Goal: Task Accomplishment & Management: Complete application form

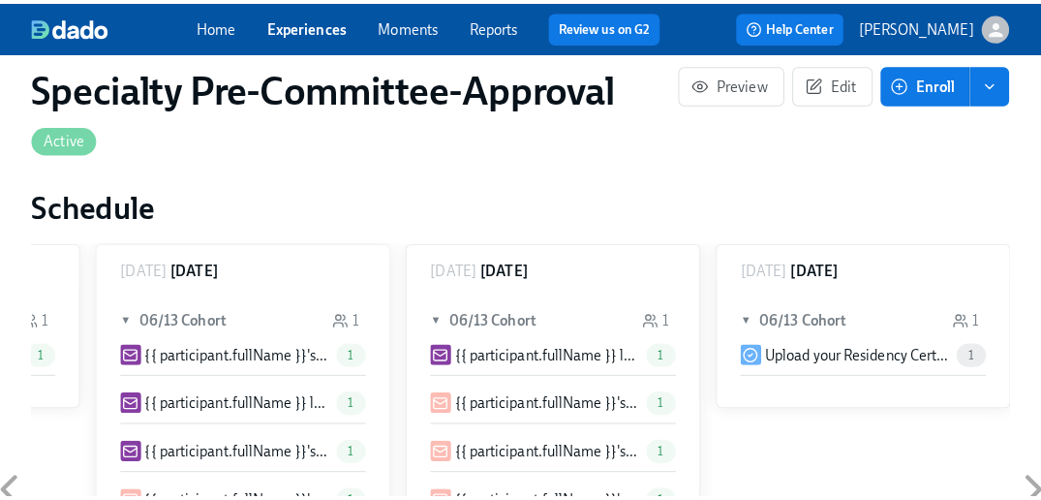
scroll to position [3389, 0]
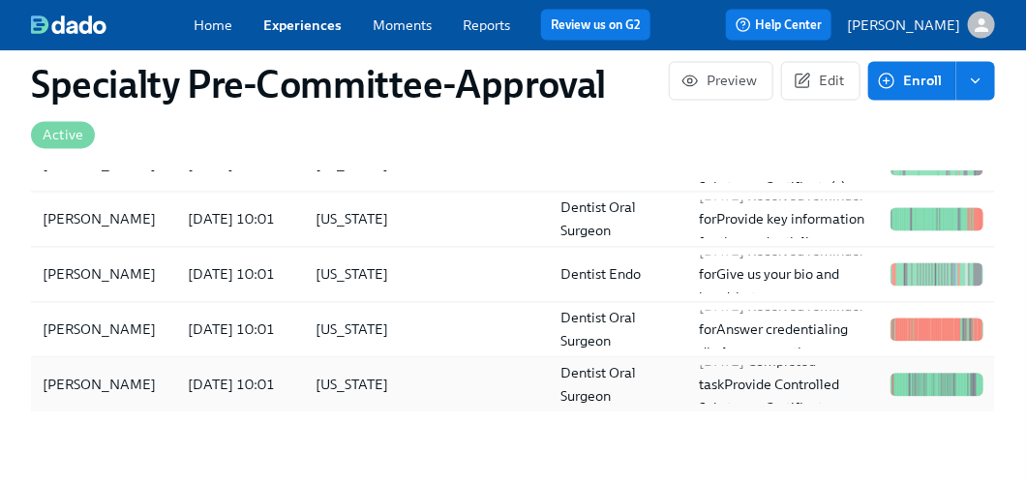
click at [69, 383] on div "Bilal Ibrahim" at bounding box center [99, 385] width 129 height 23
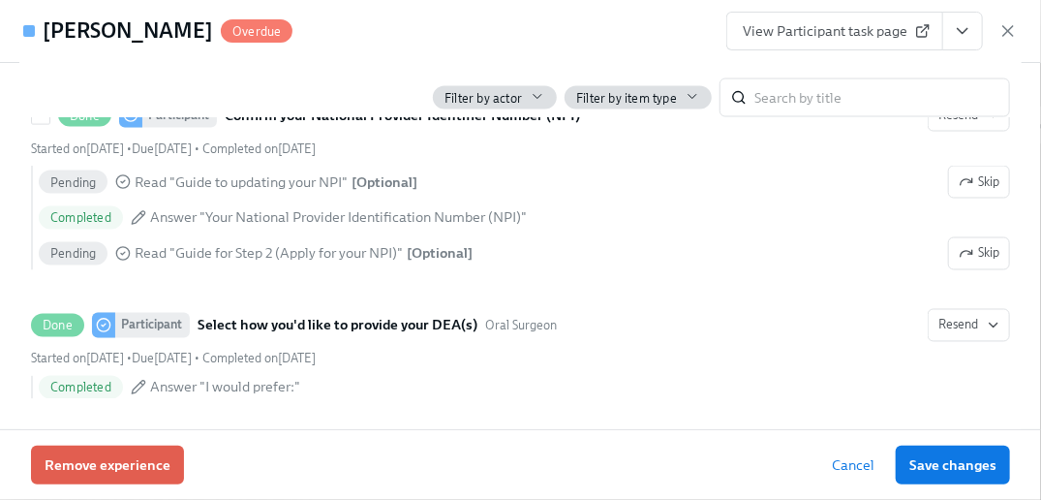
scroll to position [1356, 0]
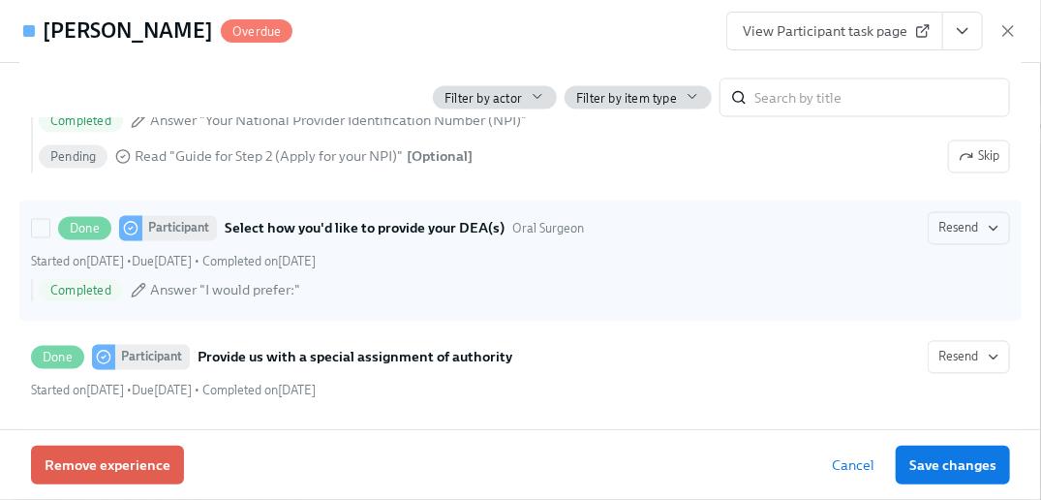
click at [328, 240] on strong "Select how you'd like to provide your DEA(s)" at bounding box center [365, 228] width 280 height 23
click at [49, 237] on input "Done Participant Select how you'd like to provide your DEA(s) Oral Surgeon Rese…" at bounding box center [40, 228] width 17 height 17
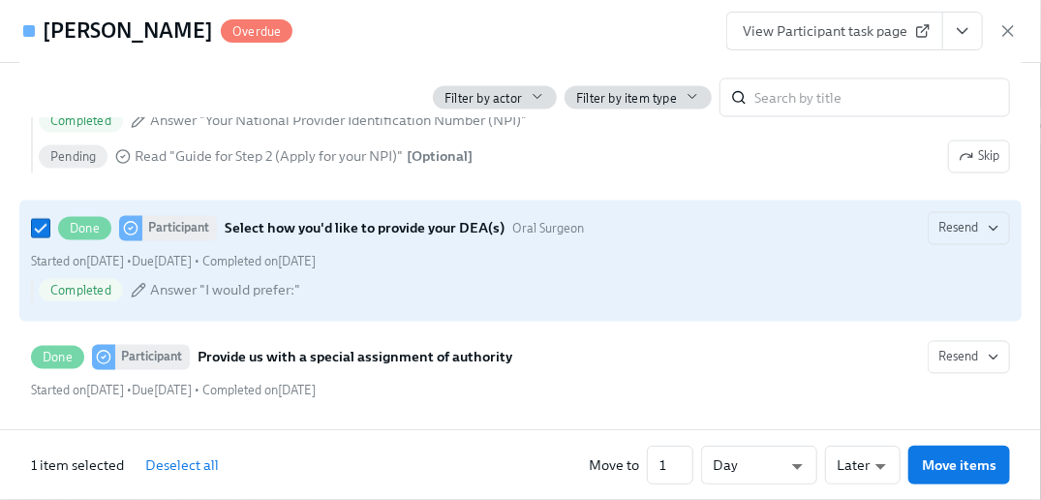
drag, startPoint x: 328, startPoint y: 247, endPoint x: 290, endPoint y: 253, distance: 38.2
click at [290, 240] on strong "Select how you'd like to provide your DEA(s)" at bounding box center [365, 228] width 280 height 23
click at [49, 237] on input "Done Participant Select how you'd like to provide your DEA(s) Oral Surgeon Rese…" at bounding box center [40, 228] width 17 height 17
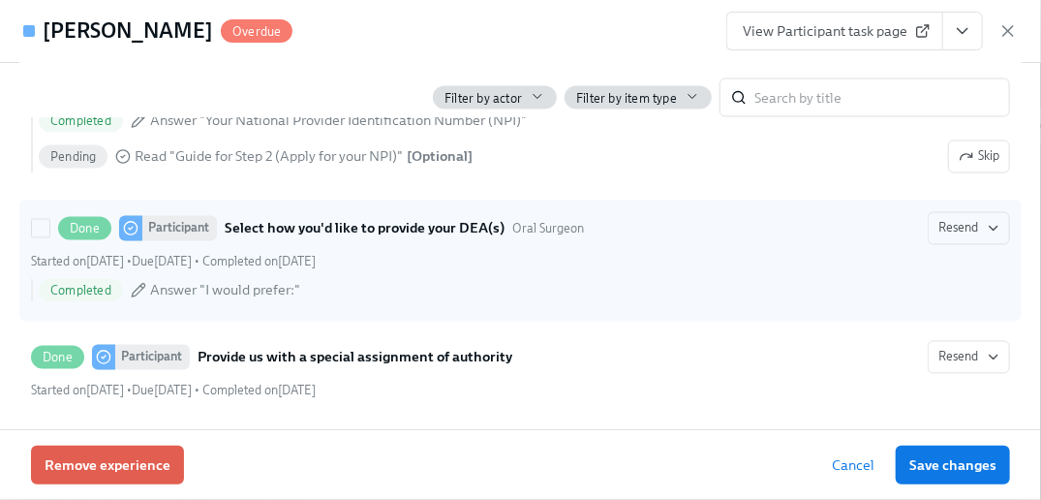
click at [271, 240] on strong "Select how you'd like to provide your DEA(s)" at bounding box center [365, 228] width 280 height 23
click at [49, 237] on input "Done Participant Select how you'd like to provide your DEA(s) Oral Surgeon Rese…" at bounding box center [40, 228] width 17 height 17
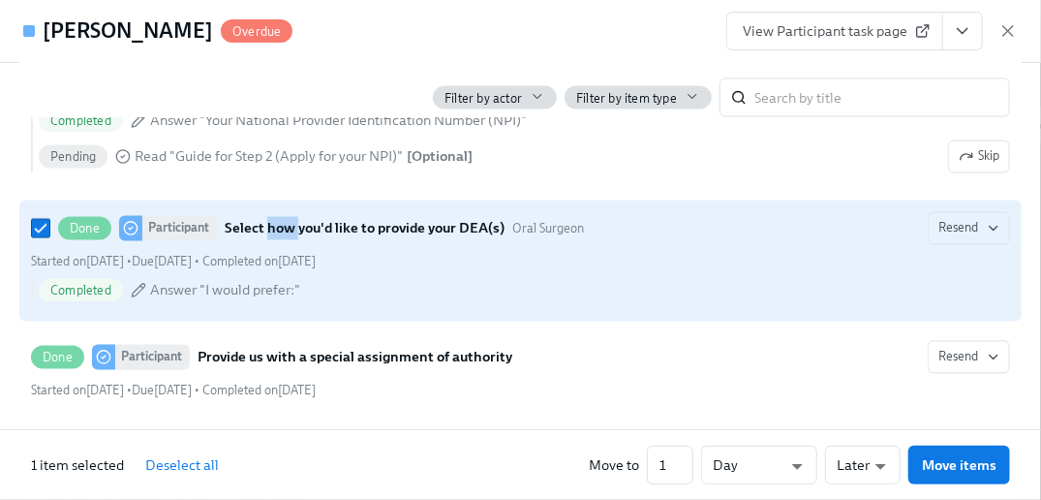
click at [271, 240] on strong "Select how you'd like to provide your DEA(s)" at bounding box center [365, 228] width 280 height 23
click at [49, 237] on input "Done Participant Select how you'd like to provide your DEA(s) Oral Surgeon Rese…" at bounding box center [40, 228] width 17 height 17
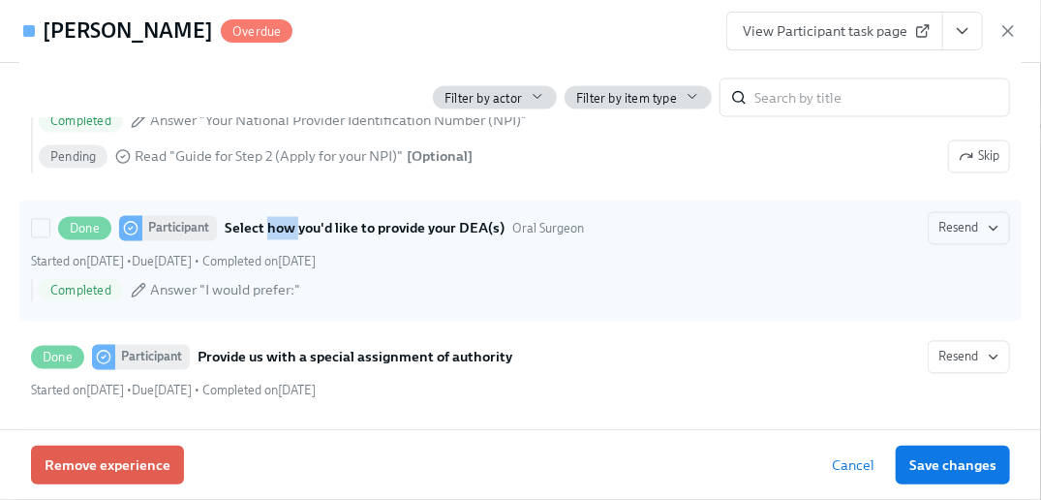
click at [271, 240] on strong "Select how you'd like to provide your DEA(s)" at bounding box center [365, 228] width 280 height 23
click at [49, 237] on input "Done Participant Select how you'd like to provide your DEA(s) Oral Surgeon Rese…" at bounding box center [40, 228] width 17 height 17
checkbox input "true"
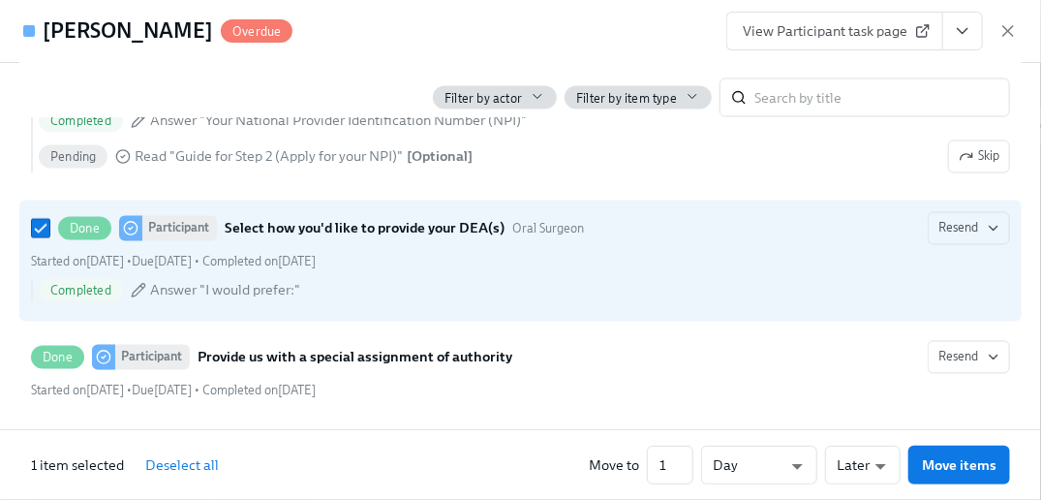
click at [809, 28] on span "View Participant task page" at bounding box center [835, 30] width 184 height 19
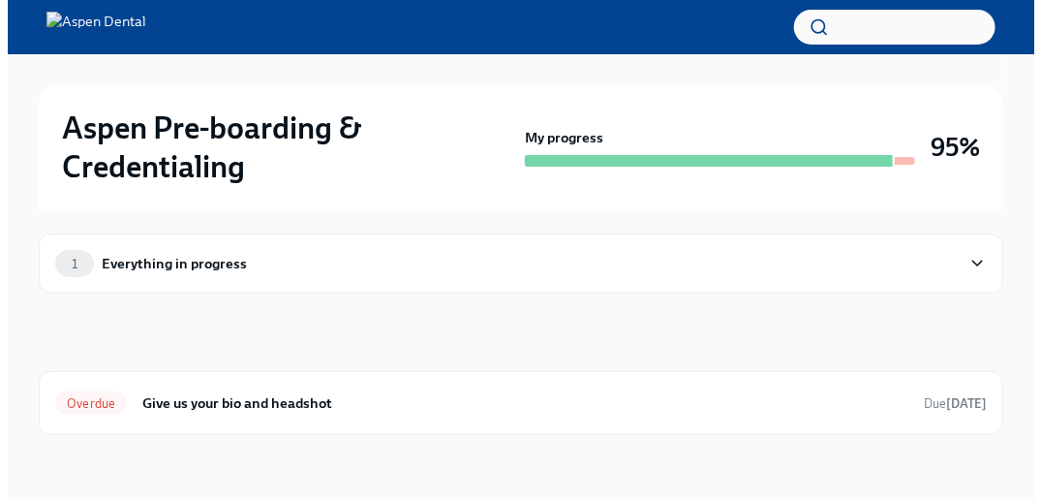
scroll to position [11, 0]
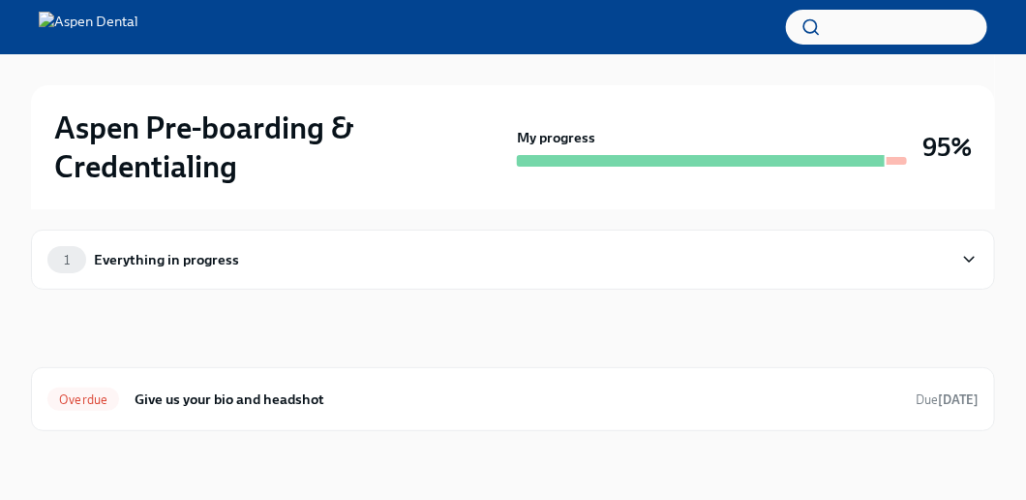
click at [189, 254] on div "Everything in progress" at bounding box center [166, 259] width 145 height 21
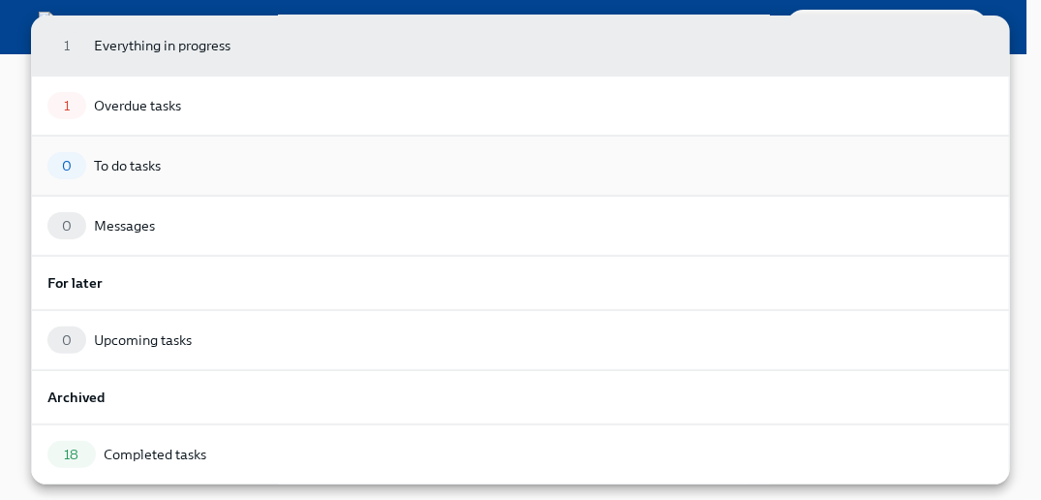
scroll to position [108, 0]
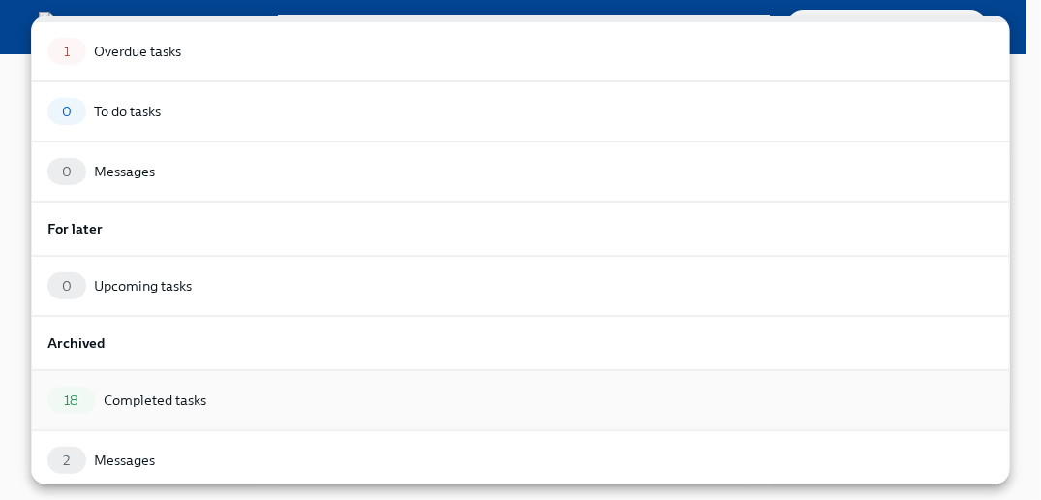
click at [179, 390] on div "Completed tasks" at bounding box center [155, 399] width 103 height 19
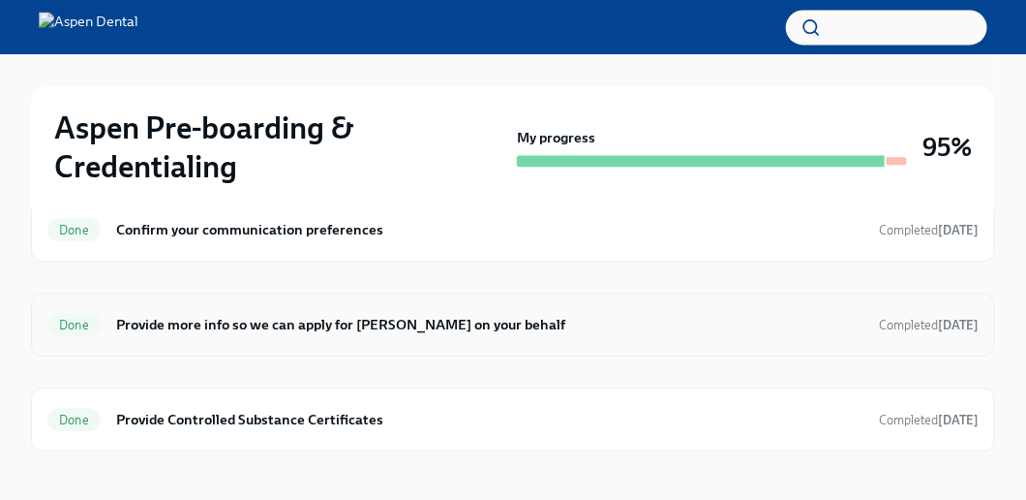
scroll to position [1290, 0]
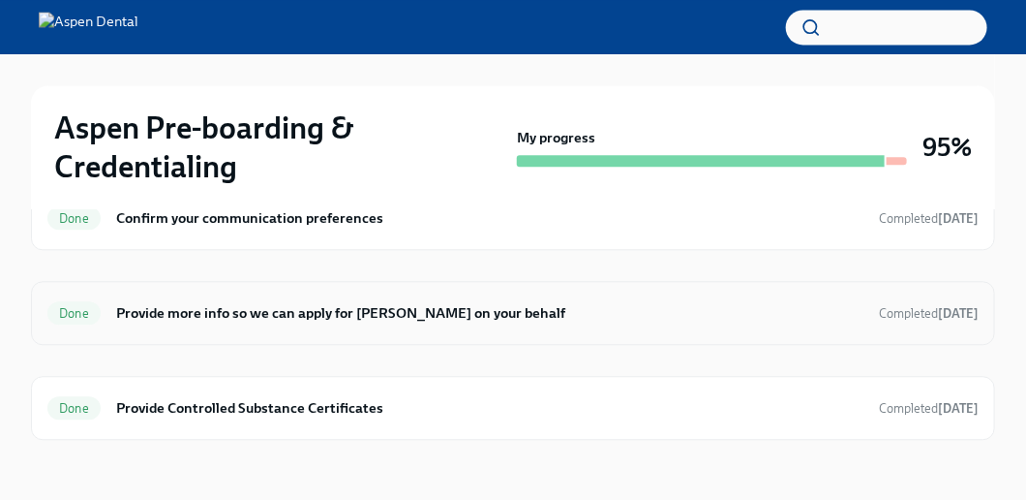
click at [68, 301] on div "Done" at bounding box center [73, 312] width 53 height 23
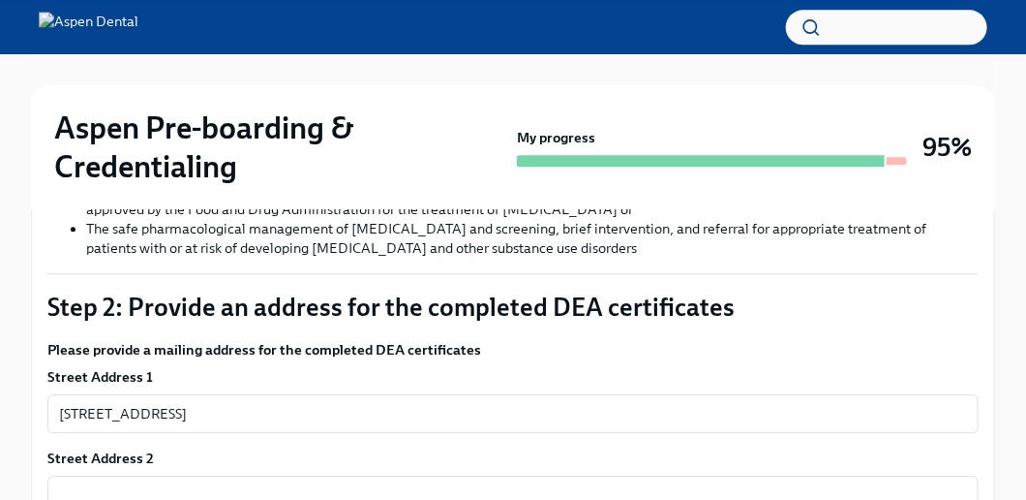
scroll to position [1386, 0]
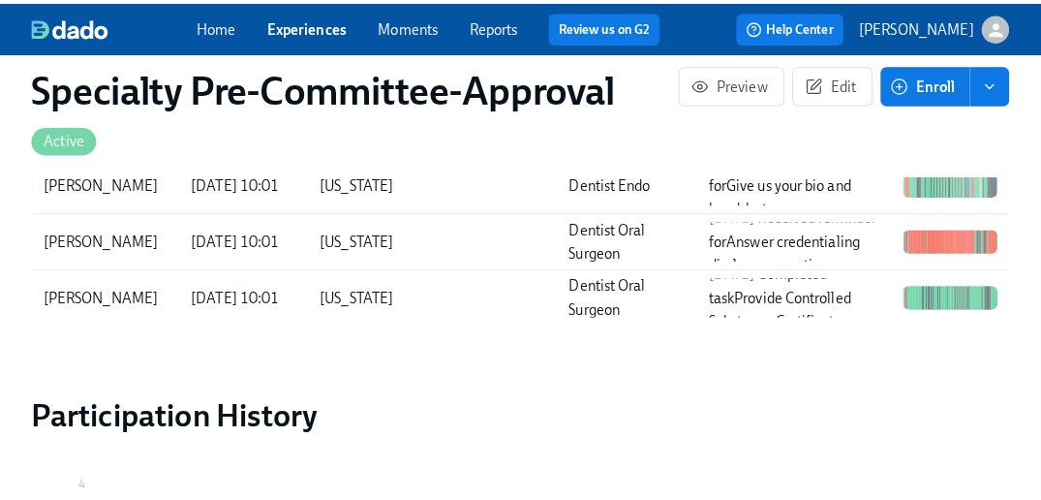
scroll to position [3486, 0]
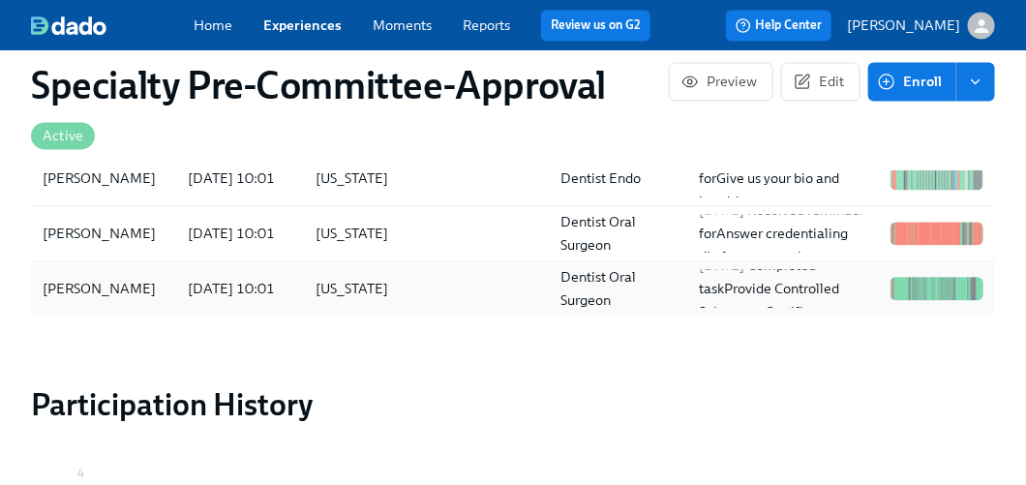
click at [97, 289] on div "Bilal Ibrahim" at bounding box center [99, 288] width 129 height 23
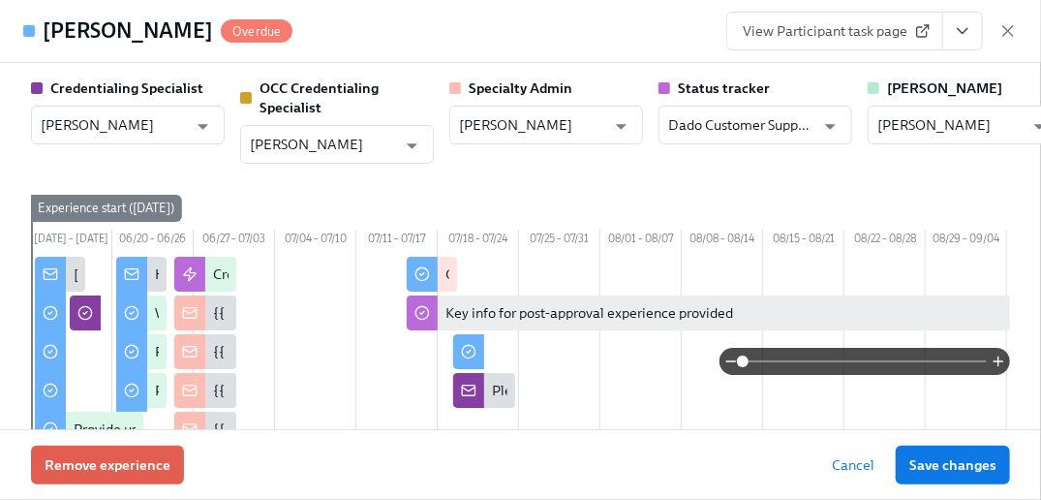
click at [823, 28] on span "View Participant task page" at bounding box center [835, 30] width 184 height 19
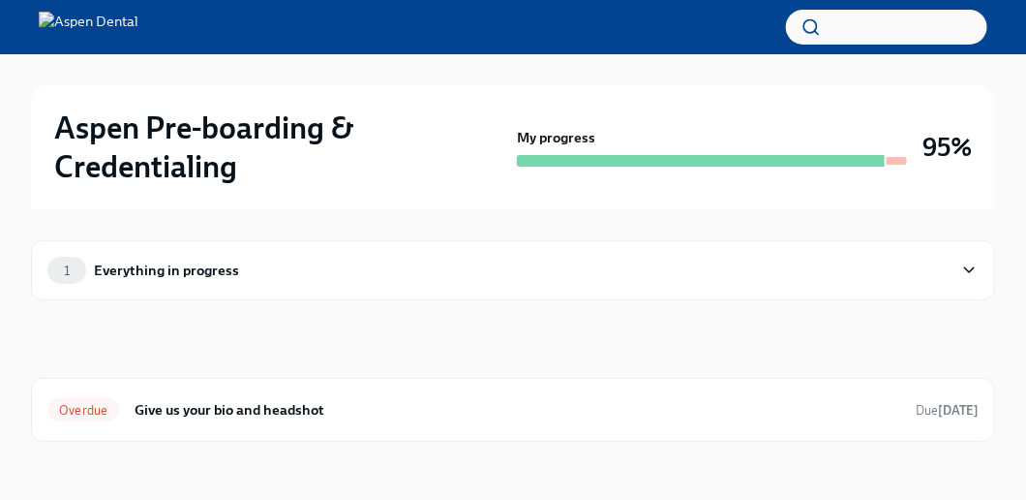
click at [974, 268] on icon at bounding box center [969, 270] width 10 height 5
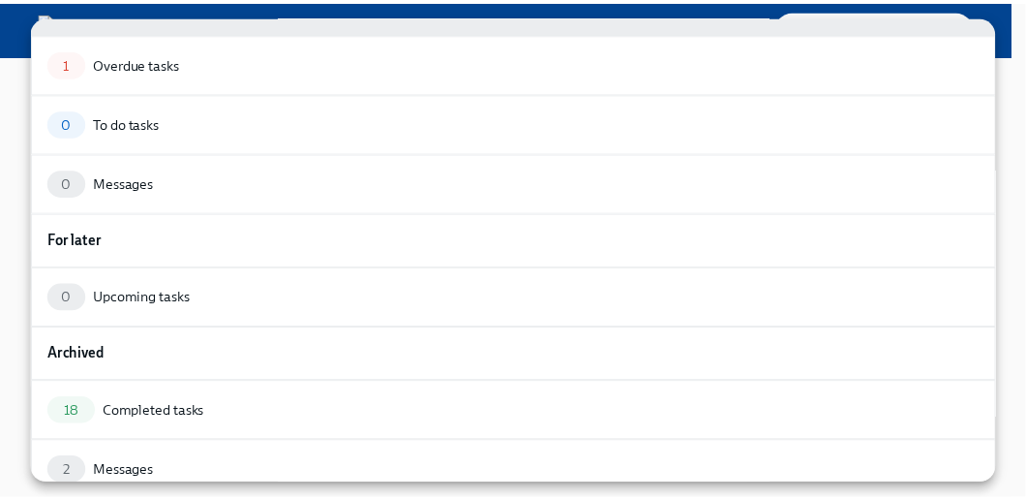
scroll to position [108, 0]
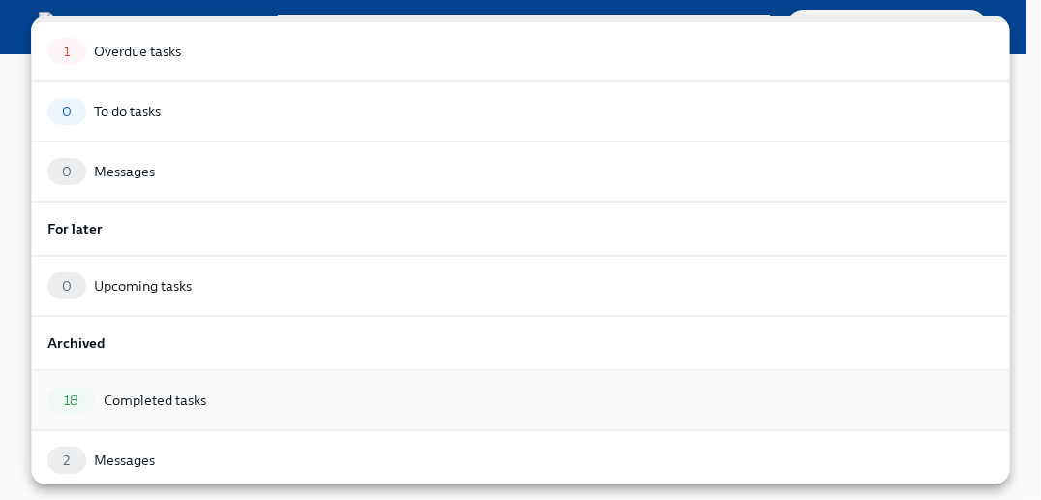
click at [174, 392] on div "Completed tasks" at bounding box center [155, 399] width 103 height 19
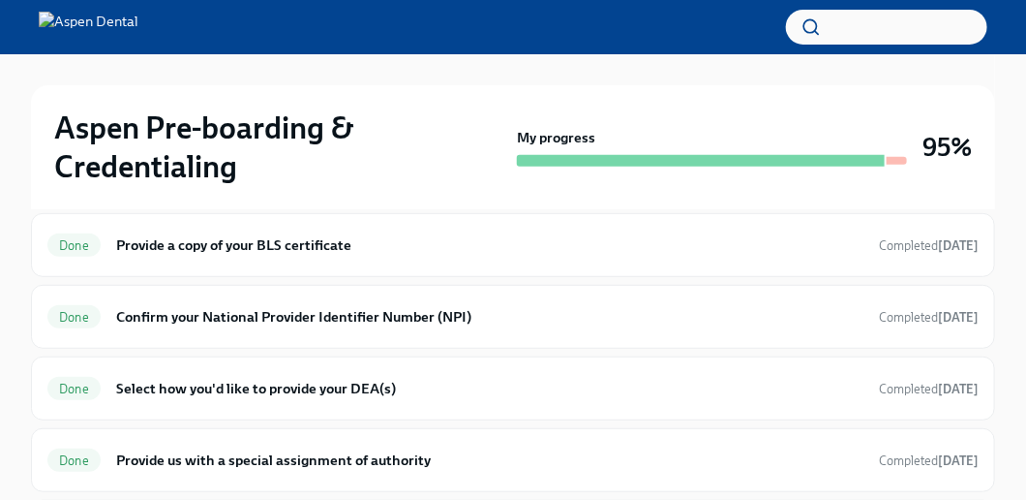
scroll to position [194, 0]
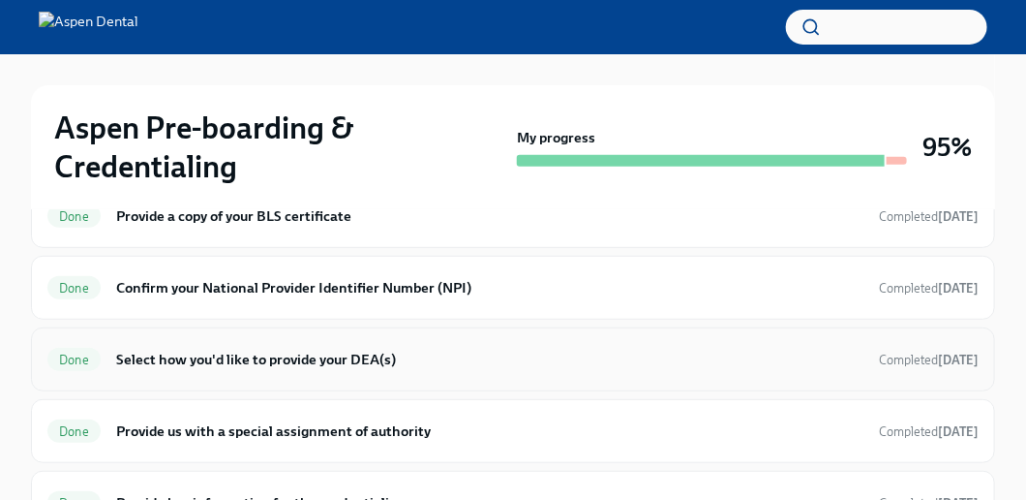
click at [271, 358] on h6 "Select how you'd like to provide your DEA(s)" at bounding box center [489, 359] width 747 height 21
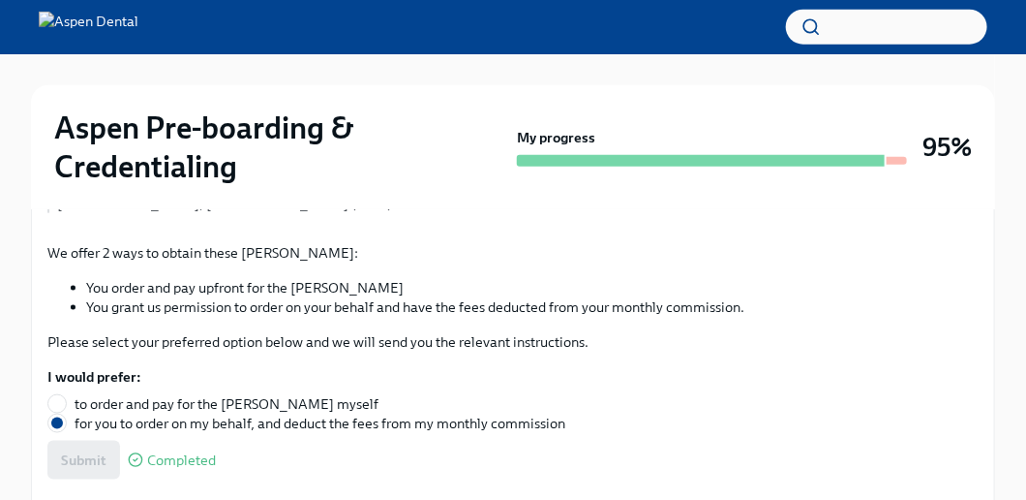
scroll to position [427, 0]
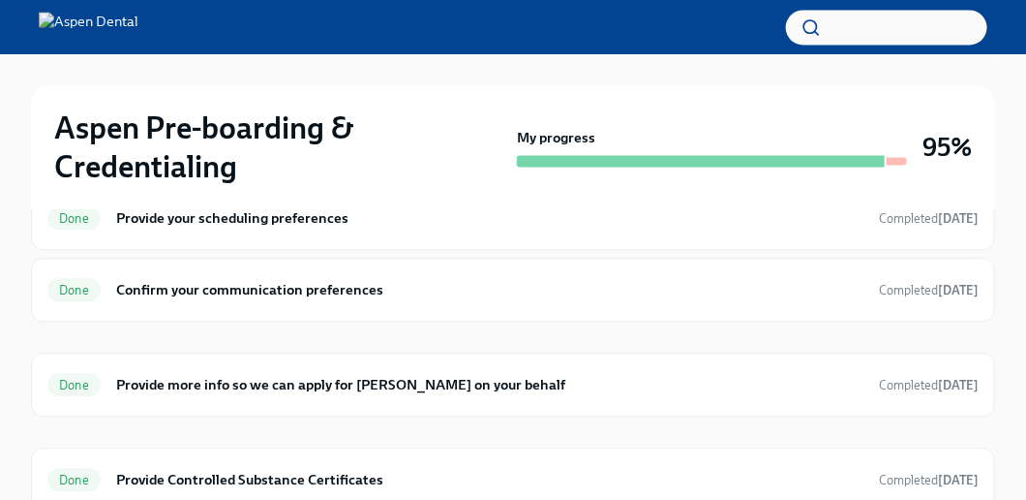
scroll to position [1260, 0]
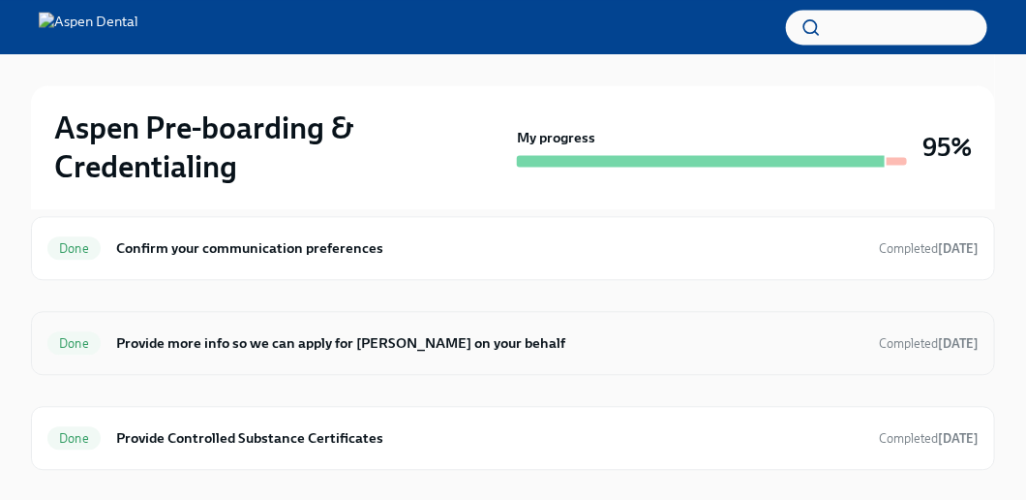
click at [339, 332] on h6 "Provide more info so we can apply for [PERSON_NAME] on your behalf" at bounding box center [489, 342] width 747 height 21
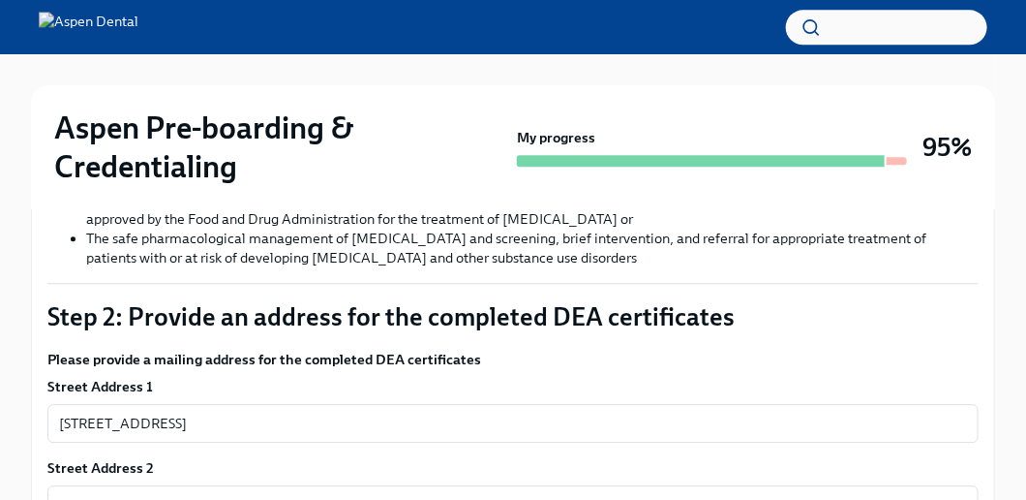
scroll to position [1550, 0]
